Goal: Task Accomplishment & Management: Manage account settings

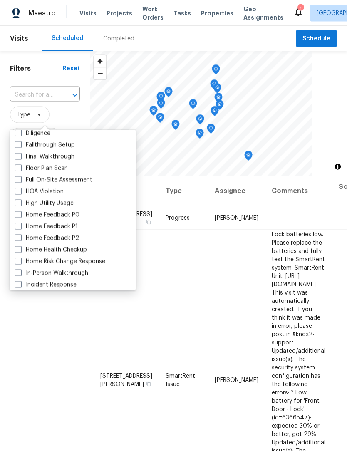
scroll to position [223, 0]
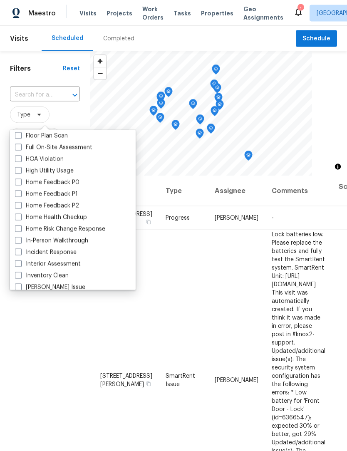
click at [19, 243] on span at bounding box center [18, 240] width 7 height 7
click at [19, 242] on input "In-Person Walkthrough" at bounding box center [17, 239] width 5 height 5
checkbox input "true"
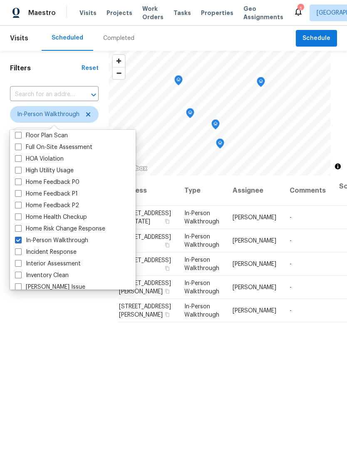
scroll to position [0, 0]
click at [42, 365] on div "Filters Reset ​ In-Person Walkthrough Assignee Scheduled Date" at bounding box center [54, 294] width 109 height 486
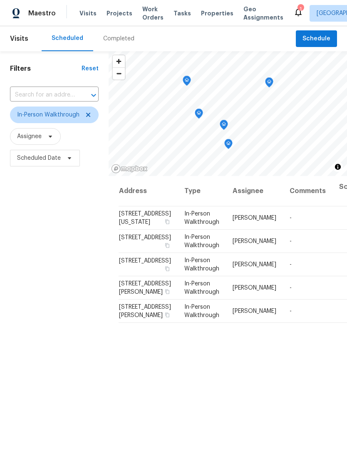
scroll to position [0, 0]
click at [86, 114] on icon at bounding box center [88, 115] width 7 height 7
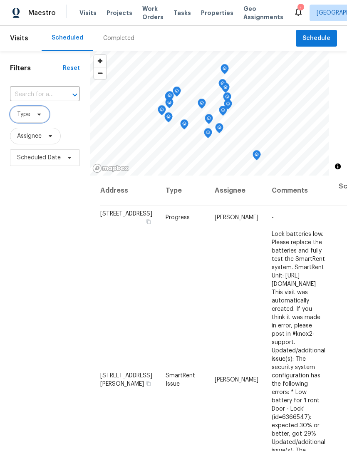
scroll to position [0, 0]
click at [38, 260] on div "Filters Reset ​ Type Assignee Scheduled Date" at bounding box center [45, 294] width 90 height 486
click at [260, 2] on div "Maestro Visits Projects Work Orders Tasks Properties Geo Assignments 1 Indianap…" at bounding box center [173, 13] width 347 height 26
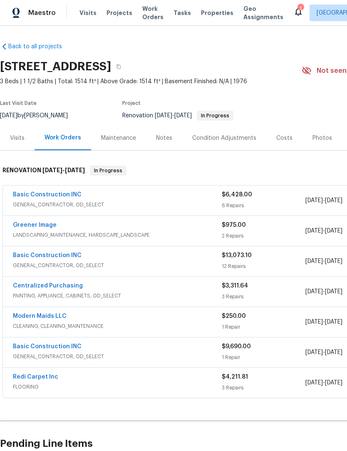
scroll to position [0, 0]
click at [146, 17] on span "Work Orders" at bounding box center [152, 13] width 21 height 17
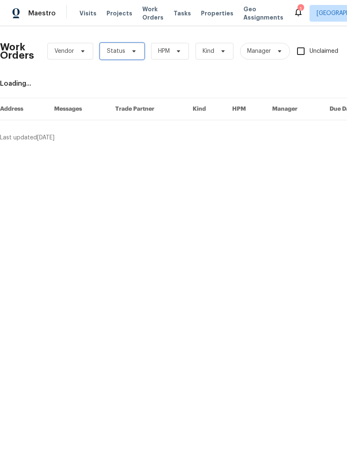
click at [126, 49] on span "Status" at bounding box center [122, 51] width 45 height 17
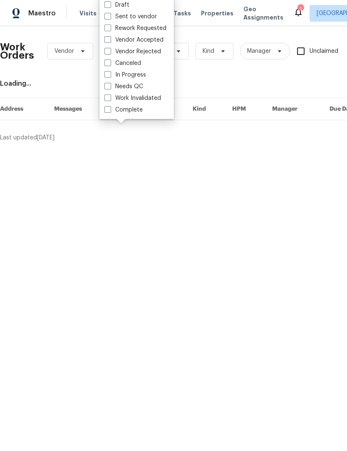
click at [137, 87] on label "Needs QC" at bounding box center [123, 86] width 39 height 8
click at [110, 87] on input "Needs QC" at bounding box center [106, 84] width 5 height 5
checkbox input "true"
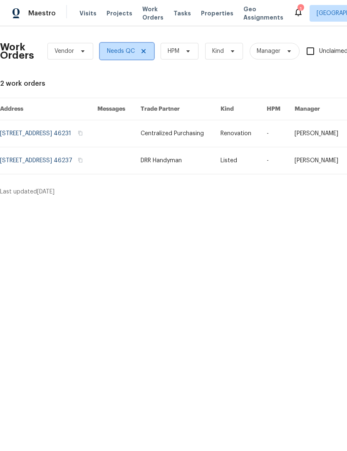
click at [145, 53] on icon at bounding box center [143, 51] width 7 height 7
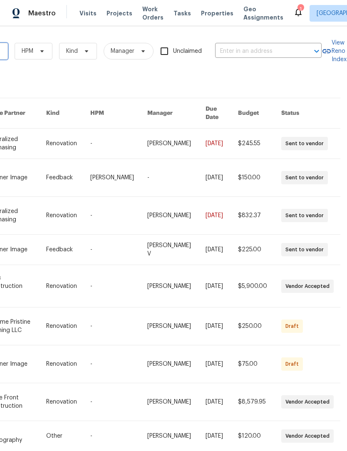
scroll to position [0, 137]
click at [248, 54] on input "text" at bounding box center [256, 51] width 83 height 13
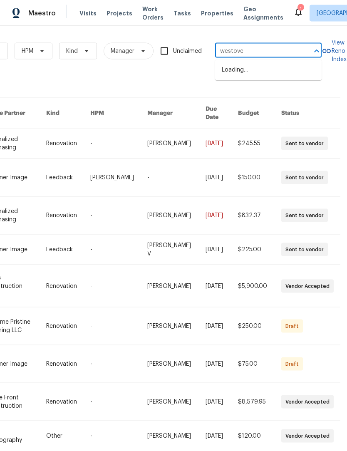
type input "westoves"
click at [261, 74] on li "11134 Westoves Dr, Noblesville, IN 46060" at bounding box center [268, 70] width 107 height 14
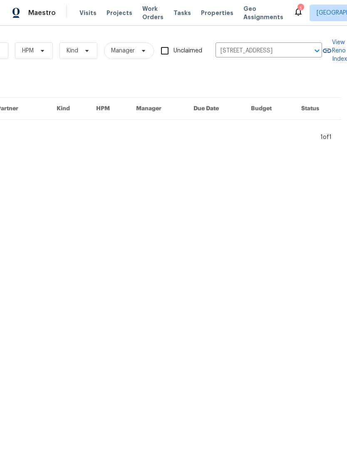
scroll to position [0, 0]
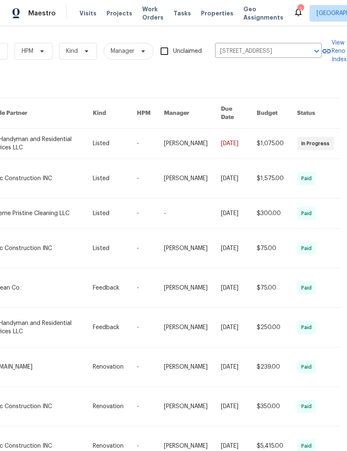
click at [17, 141] on link at bounding box center [40, 144] width 104 height 30
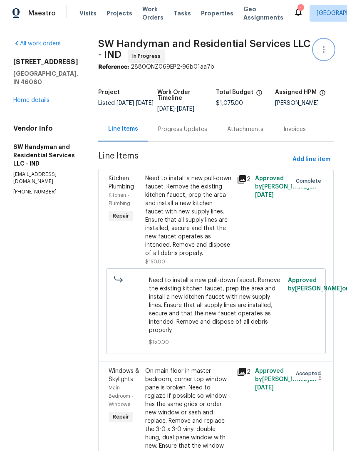
click at [323, 50] on icon "button" at bounding box center [324, 49] width 2 height 7
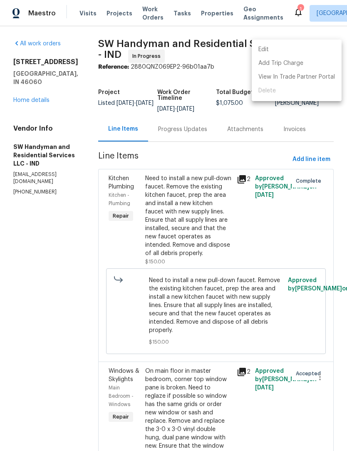
click at [280, 50] on li "Edit" at bounding box center [297, 50] width 90 height 14
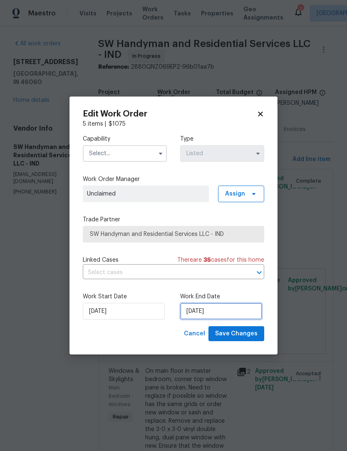
click at [209, 313] on input "10/2/2025" at bounding box center [221, 311] width 82 height 17
select select "9"
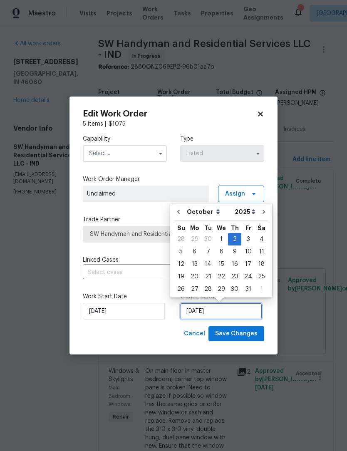
scroll to position [15, 0]
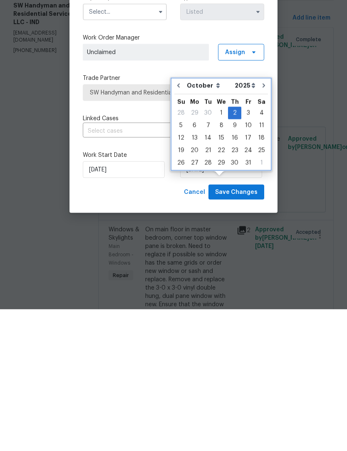
click at [262, 224] on icon "Go to next month" at bounding box center [264, 227] width 7 height 7
type input "11/2/2025"
select select "10"
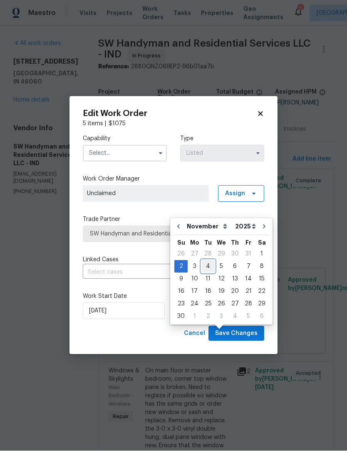
click at [206, 261] on div "4" at bounding box center [207, 267] width 13 height 12
type input "11/4/2025"
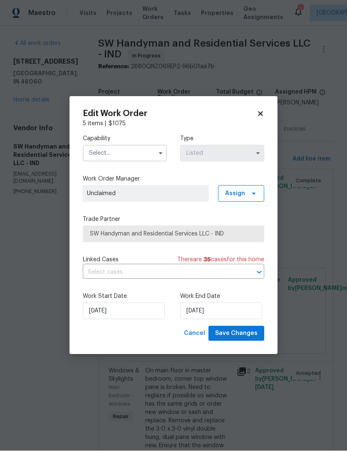
click at [133, 147] on input "text" at bounding box center [125, 153] width 84 height 17
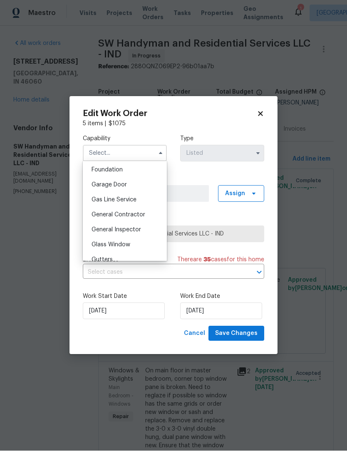
scroll to position [357, 0]
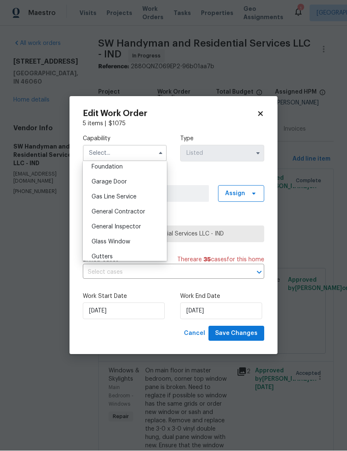
click at [142, 211] on span "General Contractor" at bounding box center [119, 212] width 54 height 6
type input "General Contractor"
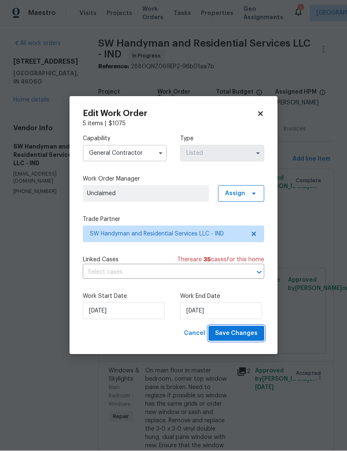
click at [251, 336] on span "Save Changes" at bounding box center [236, 334] width 42 height 10
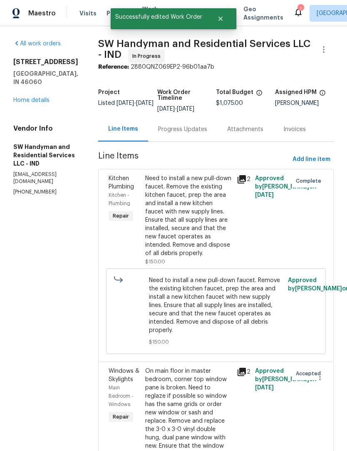
click at [184, 125] on div "Progress Updates" at bounding box center [182, 129] width 49 height 8
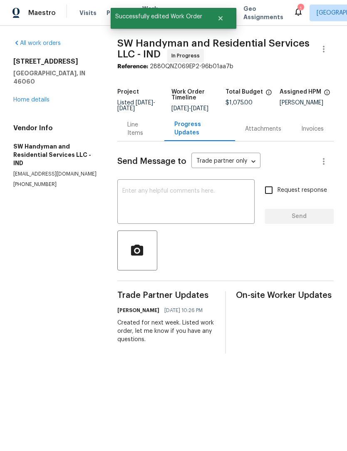
click at [195, 195] on textarea at bounding box center [185, 203] width 127 height 29
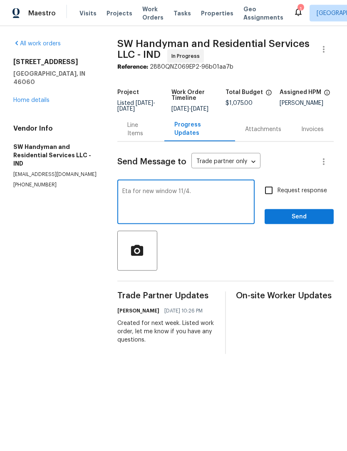
type textarea "Eta for new window 11/4."
click at [306, 218] on span "Send" at bounding box center [299, 217] width 56 height 10
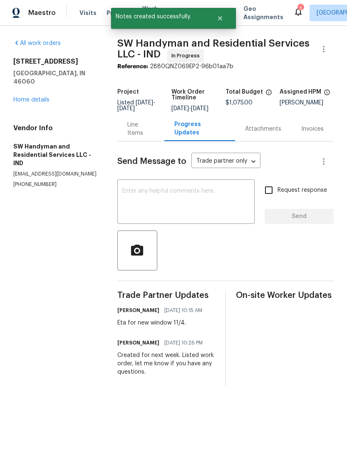
click at [42, 97] on link "Home details" at bounding box center [31, 100] width 36 height 6
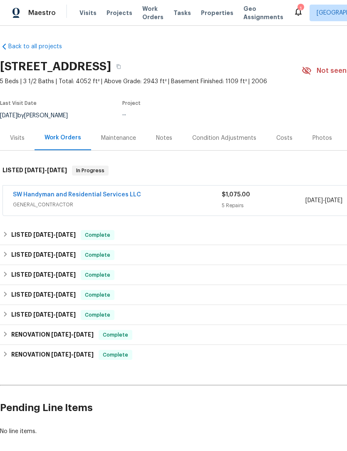
scroll to position [0, 0]
